Goal: Check status: Check status

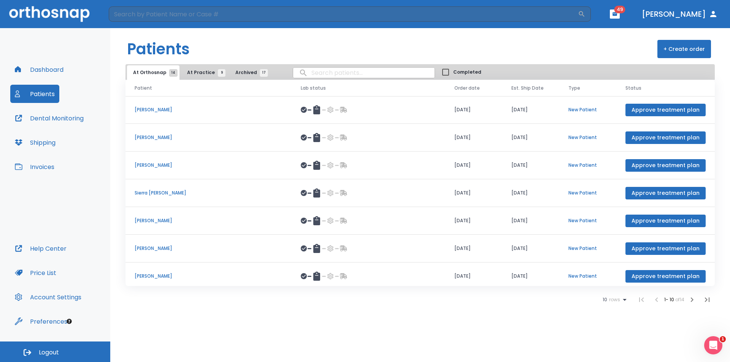
click at [307, 74] on input "search" at bounding box center [363, 72] width 141 height 15
type input "[PERSON_NAME]"
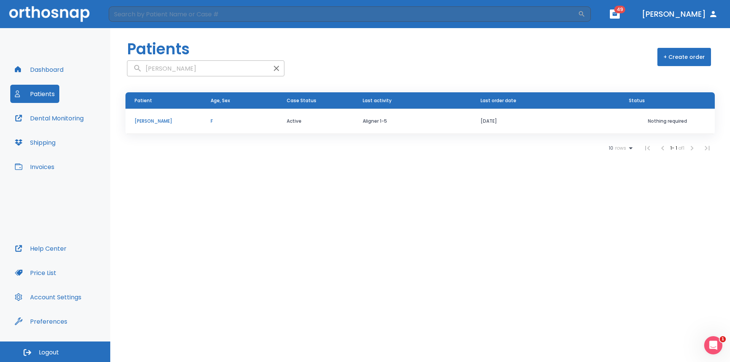
click at [437, 119] on td "Aligner 1-5" at bounding box center [413, 121] width 118 height 25
